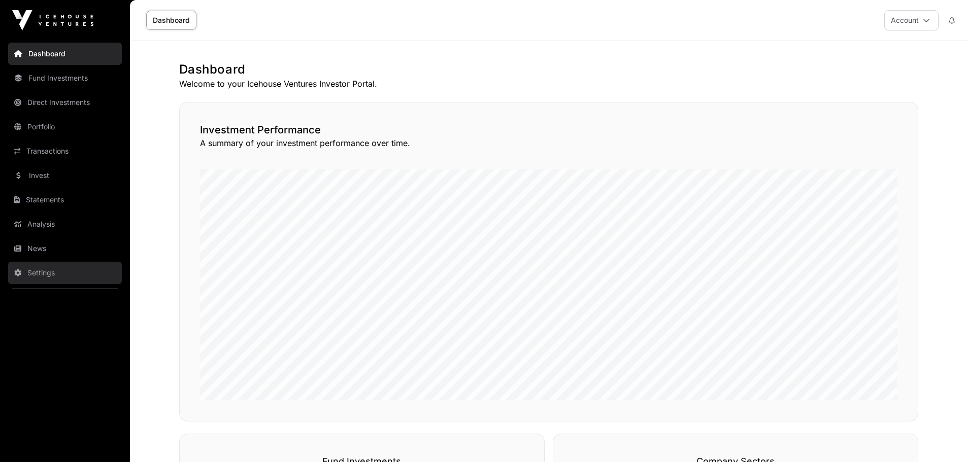
click at [43, 273] on link "Settings" at bounding box center [65, 273] width 114 height 22
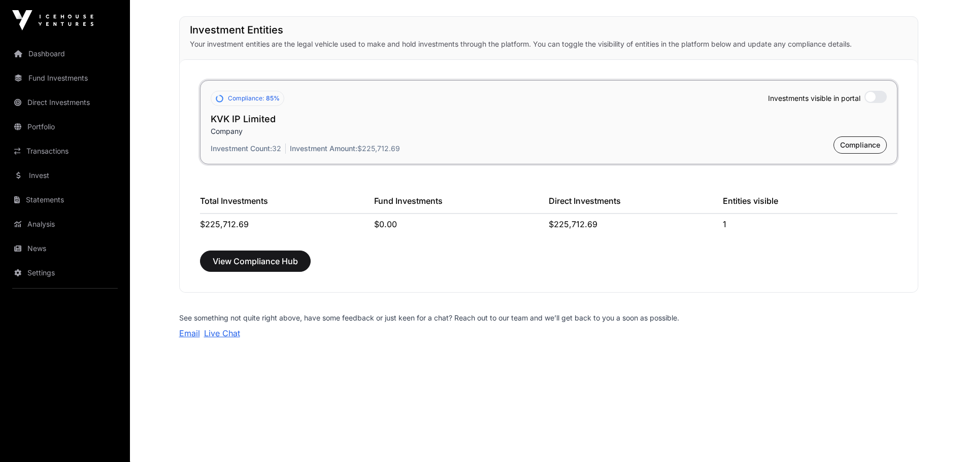
scroll to position [758, 0]
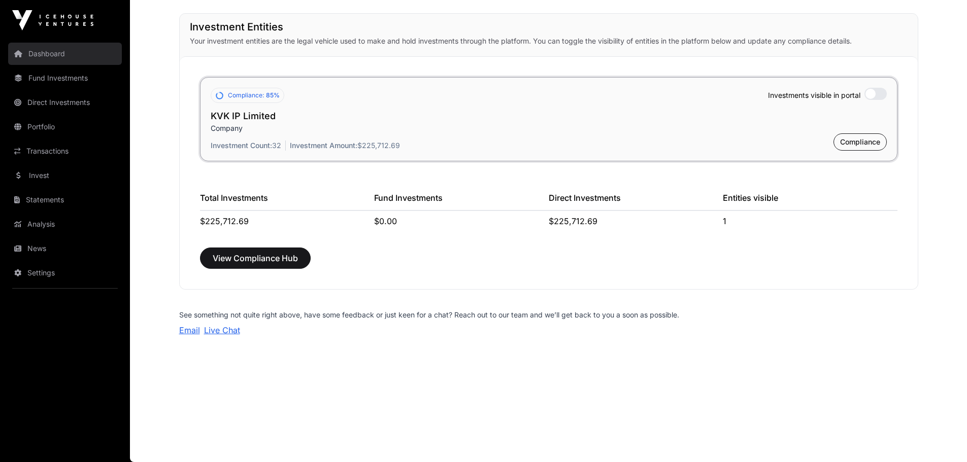
click at [40, 51] on link "Dashboard" at bounding box center [65, 54] width 114 height 22
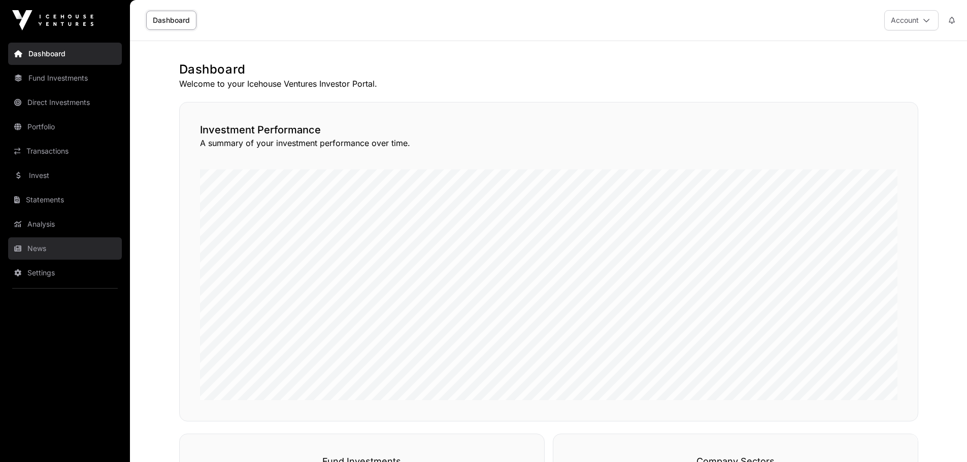
click at [44, 253] on link "News" at bounding box center [65, 249] width 114 height 22
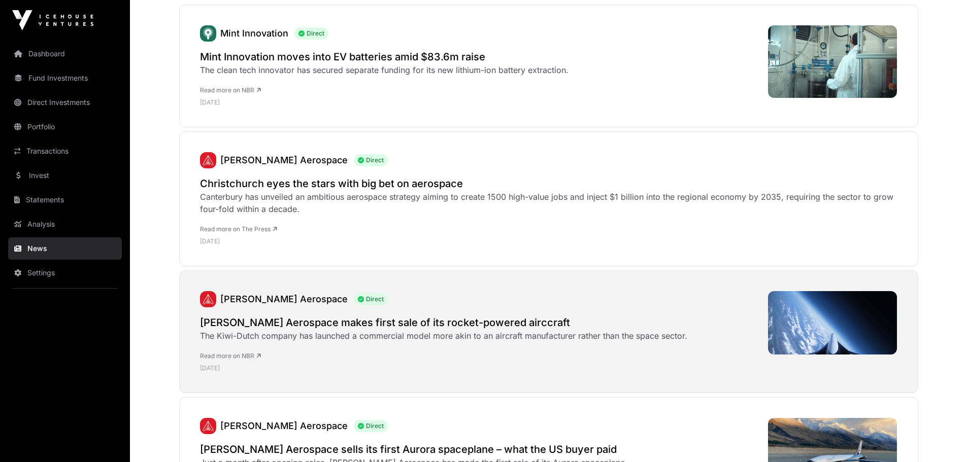
scroll to position [203, 0]
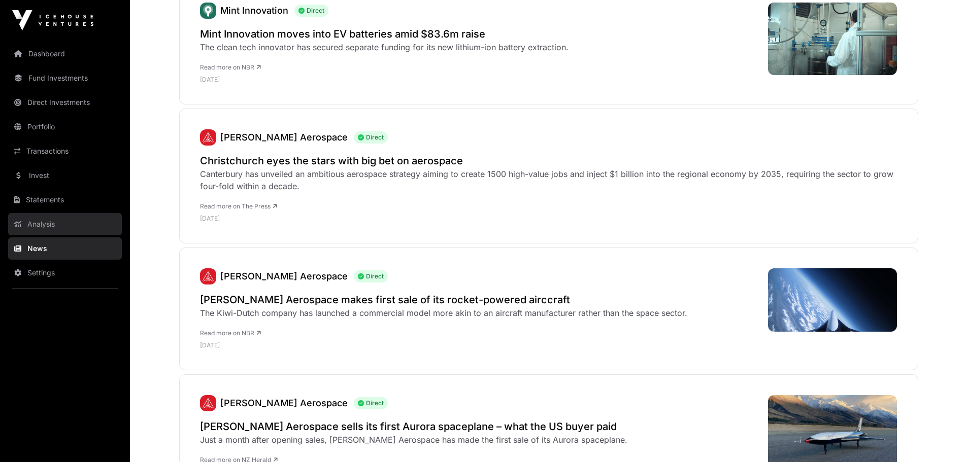
click at [38, 222] on link "Analysis" at bounding box center [65, 224] width 114 height 22
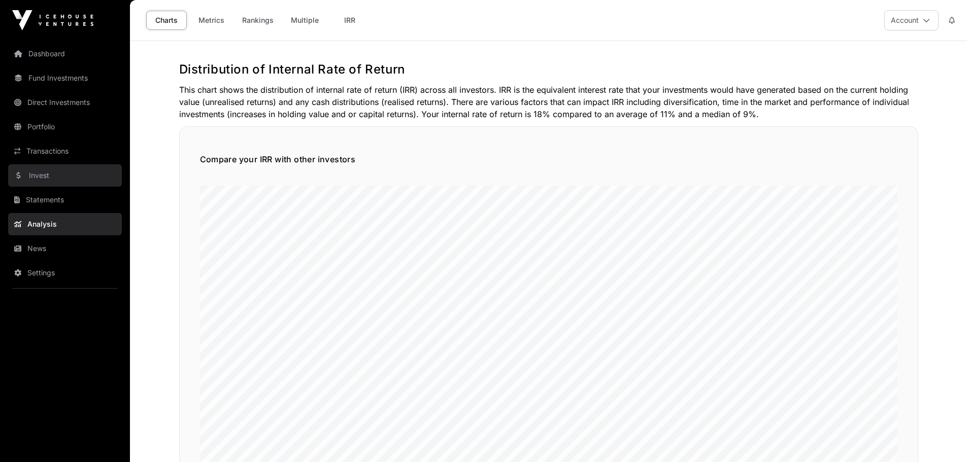
click at [38, 179] on link "Invest" at bounding box center [65, 175] width 114 height 22
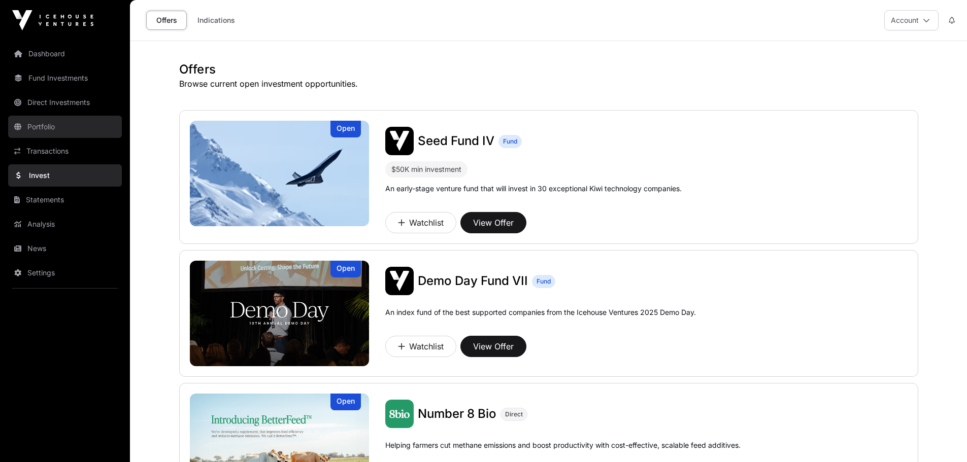
click at [50, 123] on link "Portfolio" at bounding box center [65, 127] width 114 height 22
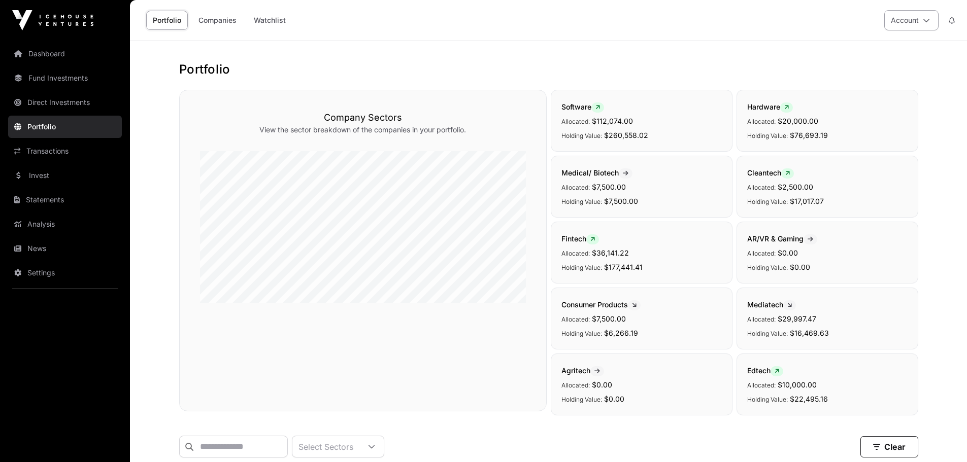
click at [916, 19] on button "Account" at bounding box center [911, 20] width 54 height 20
click at [848, 112] on span "Settings" at bounding box center [847, 117] width 27 height 10
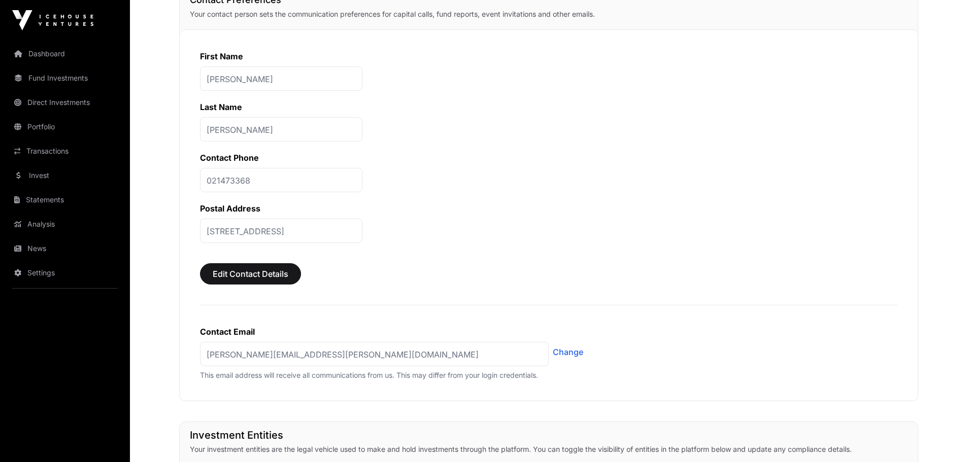
scroll to position [355, 0]
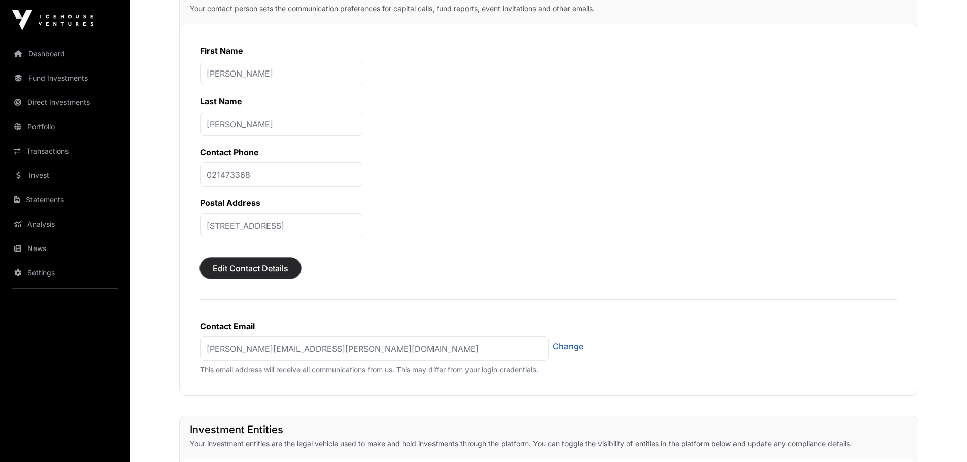
click at [263, 269] on span "Edit Contact Details" at bounding box center [251, 268] width 76 height 12
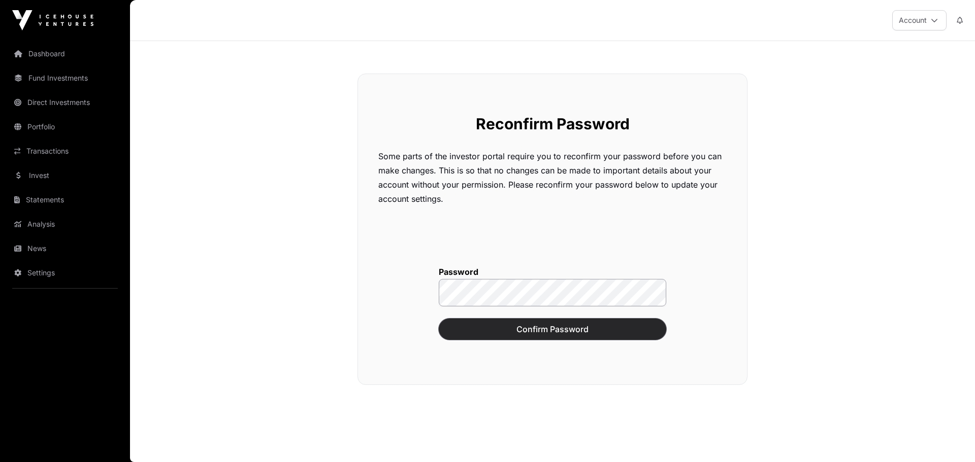
click at [509, 329] on span "Confirm Password" at bounding box center [552, 329] width 202 height 12
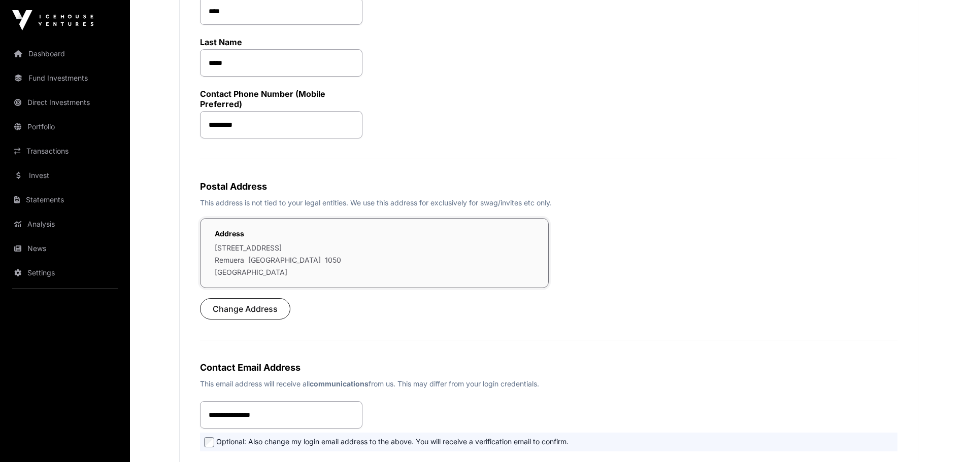
scroll to position [203, 0]
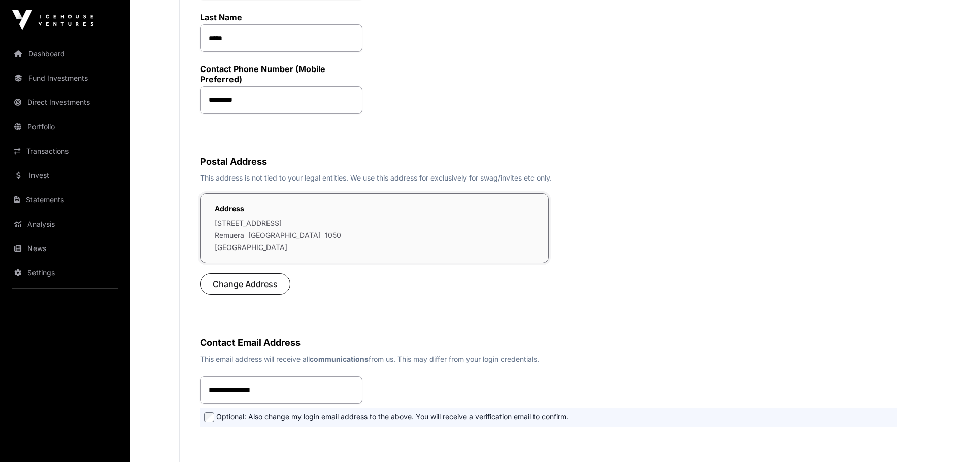
click at [290, 224] on p "[STREET_ADDRESS]" at bounding box center [278, 223] width 126 height 10
click at [227, 281] on span "Change Address" at bounding box center [245, 284] width 65 height 12
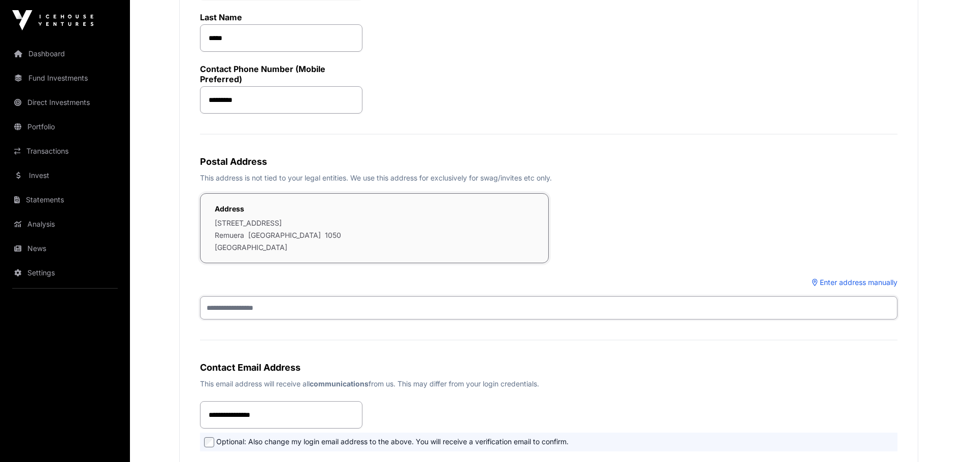
click at [281, 309] on input "text" at bounding box center [549, 307] width 698 height 23
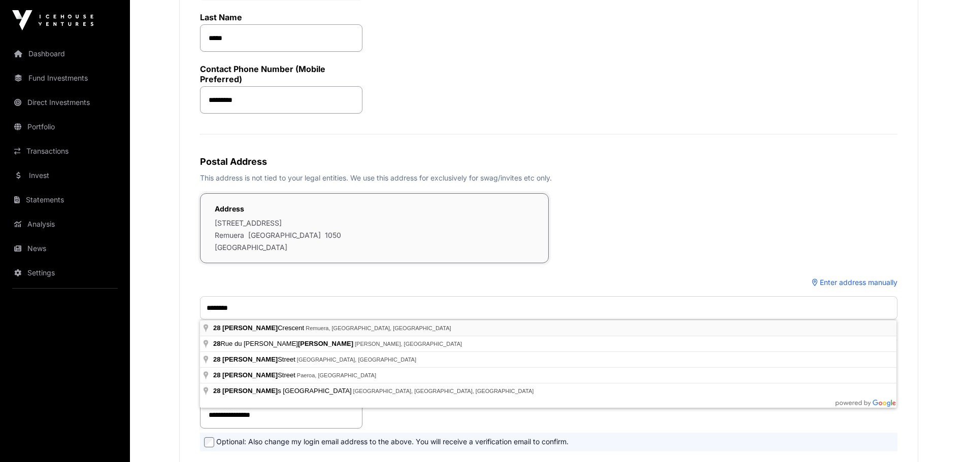
type input "**********"
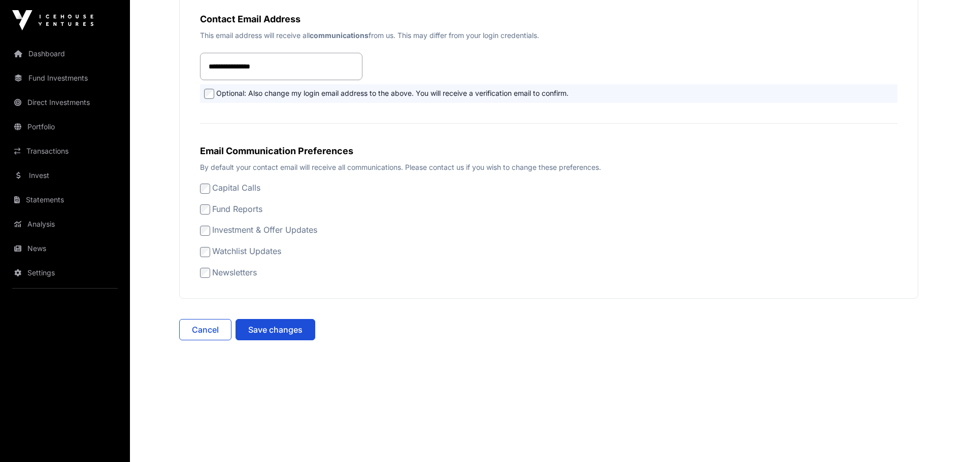
scroll to position [556, 0]
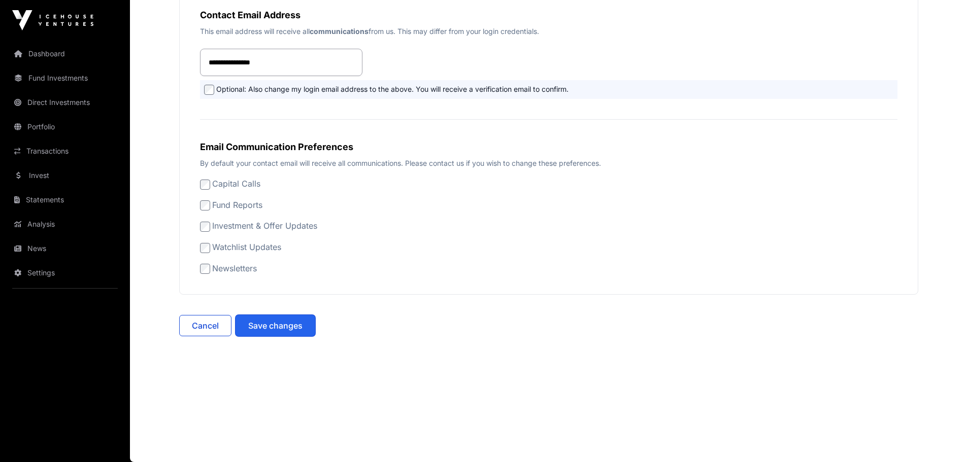
click at [277, 324] on span "Save changes" at bounding box center [275, 326] width 54 height 12
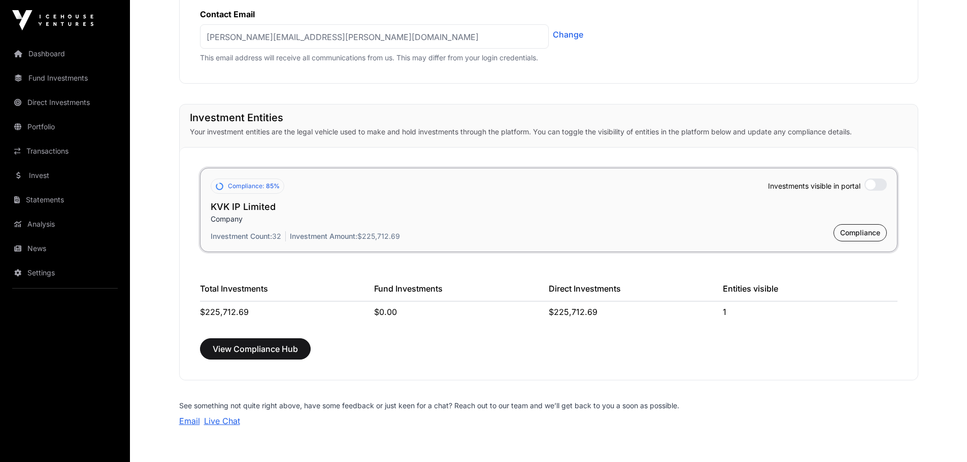
scroll to position [711, 0]
click at [856, 233] on span "Compliance" at bounding box center [860, 232] width 40 height 10
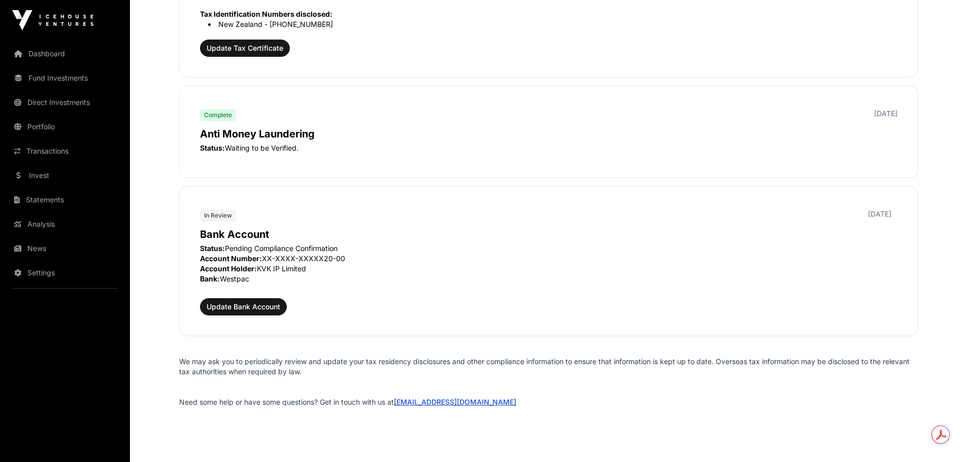
scroll to position [1036, 0]
